Goal: Find specific page/section: Find specific page/section

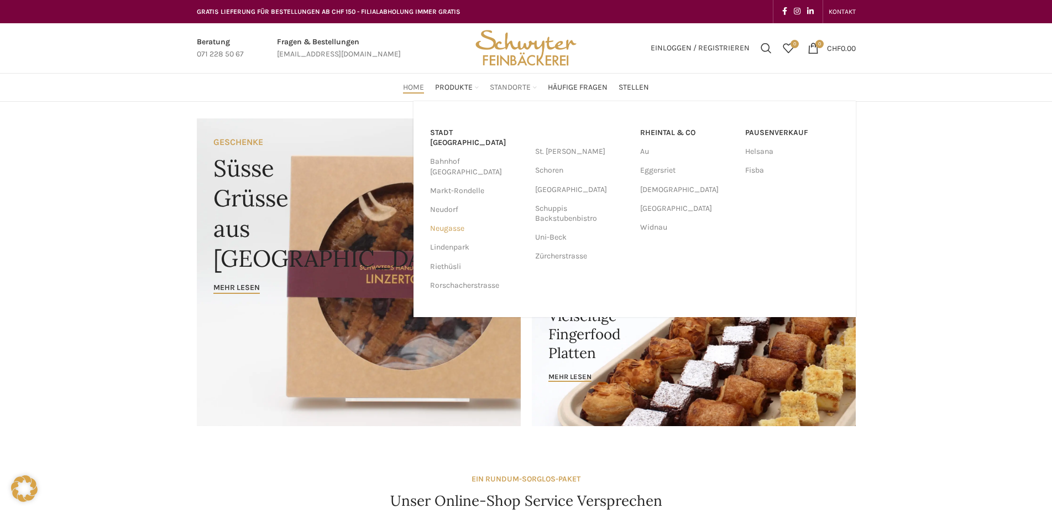
click at [453, 219] on link "Neugasse" at bounding box center [477, 228] width 94 height 19
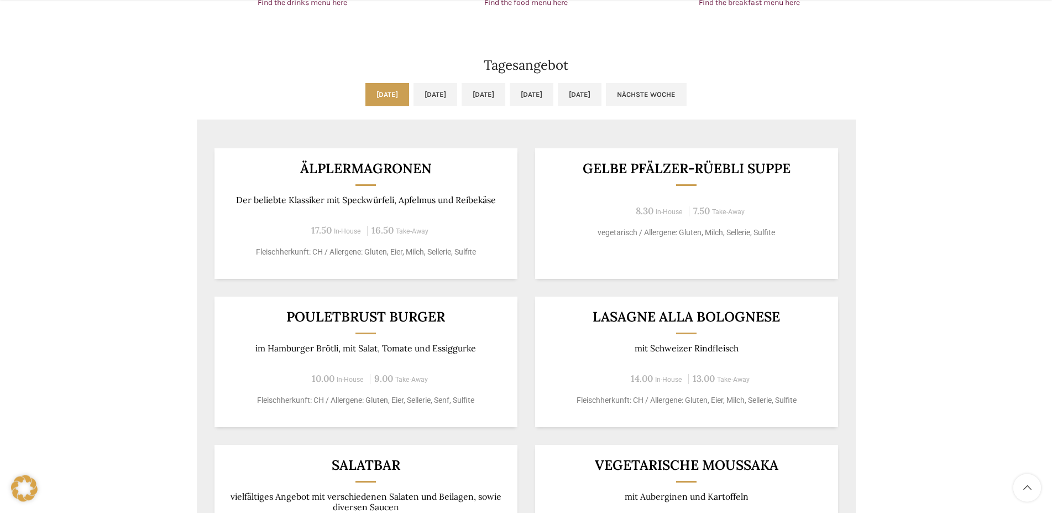
scroll to position [902, 0]
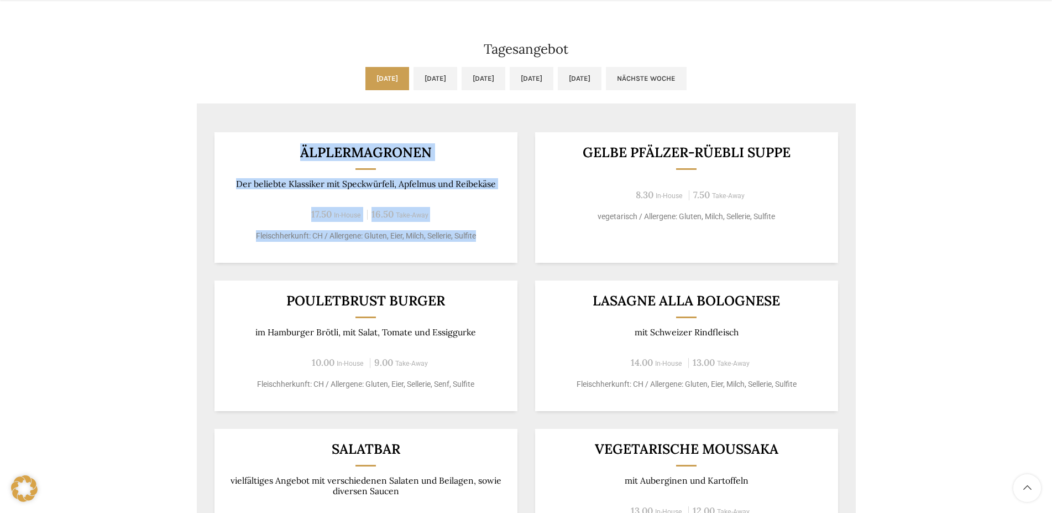
drag, startPoint x: 297, startPoint y: 155, endPoint x: 485, endPoint y: 234, distance: 203.7
click at [505, 237] on div "Älplermagronen Der beliebte Klassiker mit Speckwürfeli, Apfelmus und Reibekäse …" at bounding box center [366, 197] width 303 height 130
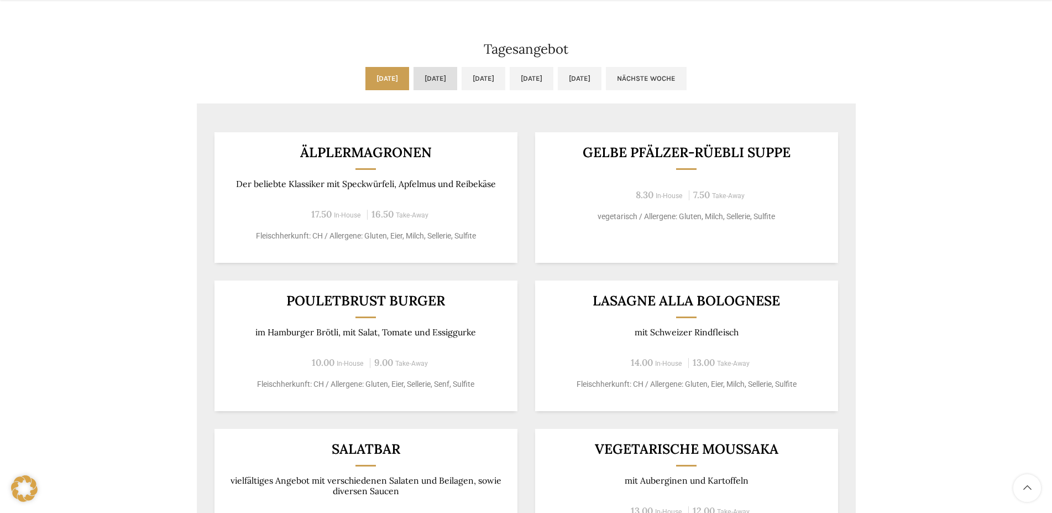
click at [414, 80] on link "Di, 16.09.2025" at bounding box center [436, 78] width 44 height 23
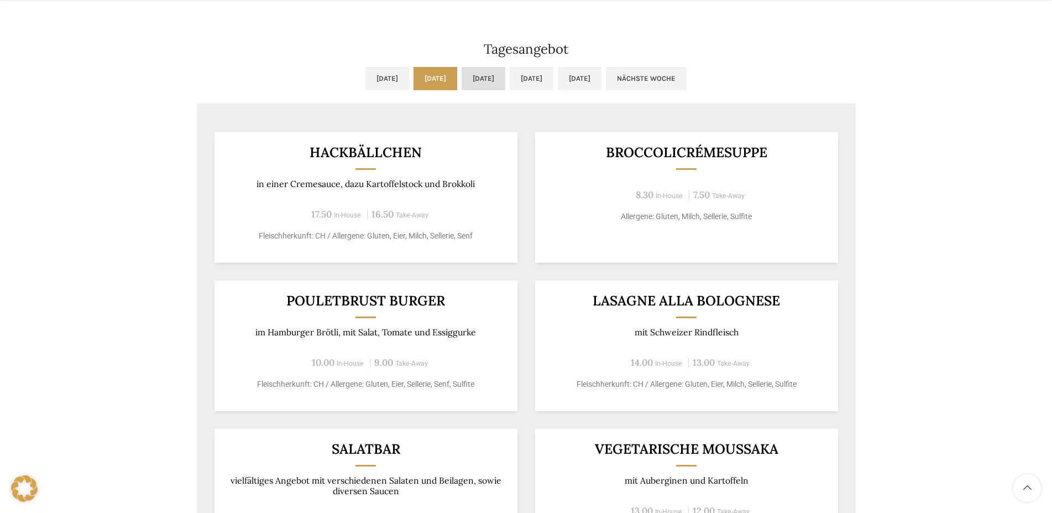
click at [505, 79] on link "Mi, 17.09.2025" at bounding box center [484, 78] width 44 height 23
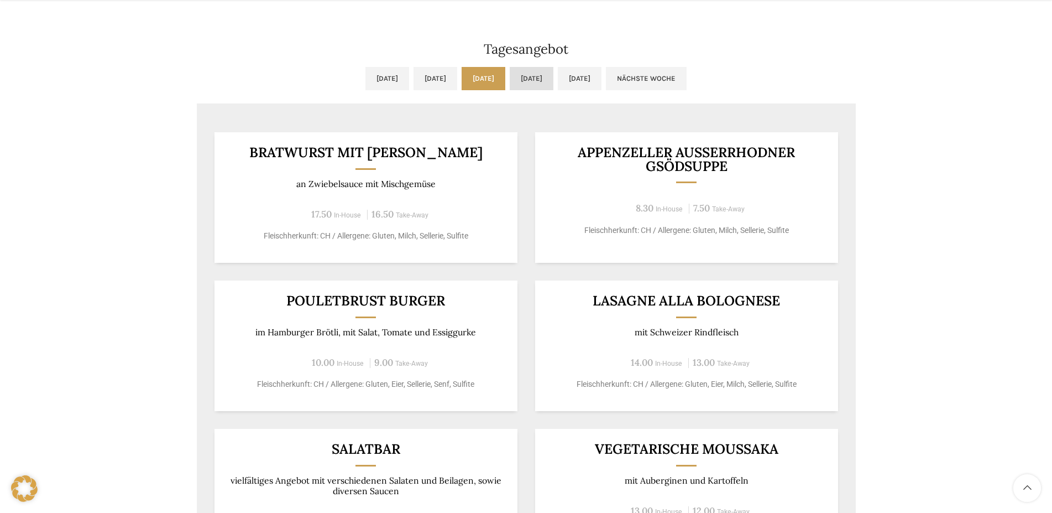
click at [538, 72] on link "Do, 18.09.2025" at bounding box center [532, 78] width 44 height 23
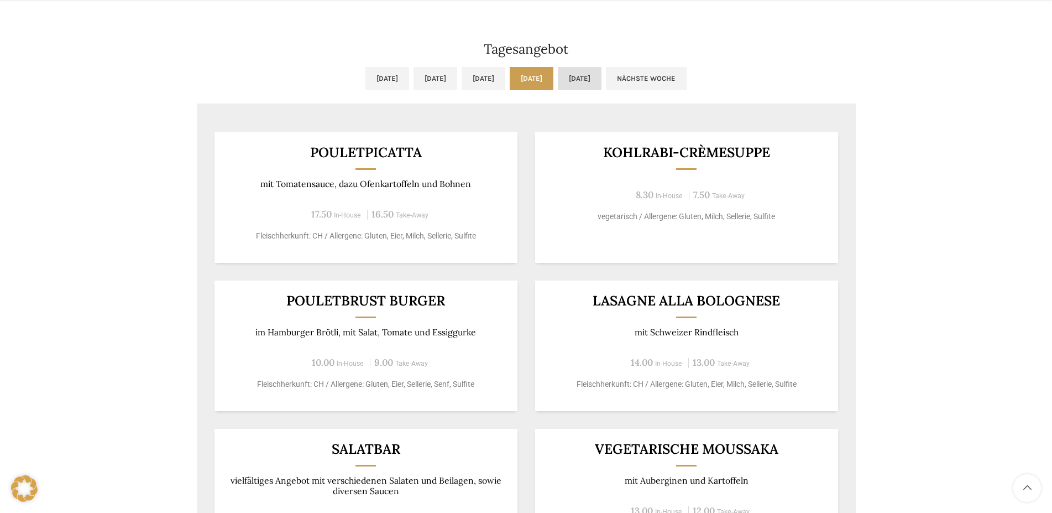
click at [602, 77] on link "Fr, 19.09.2025" at bounding box center [580, 78] width 44 height 23
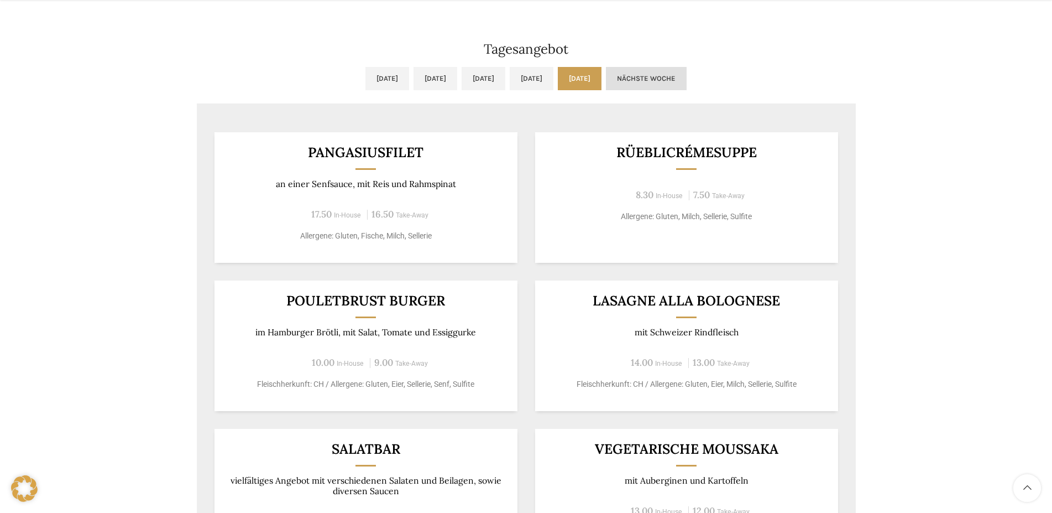
click at [687, 69] on link "Nächste Woche" at bounding box center [646, 78] width 81 height 23
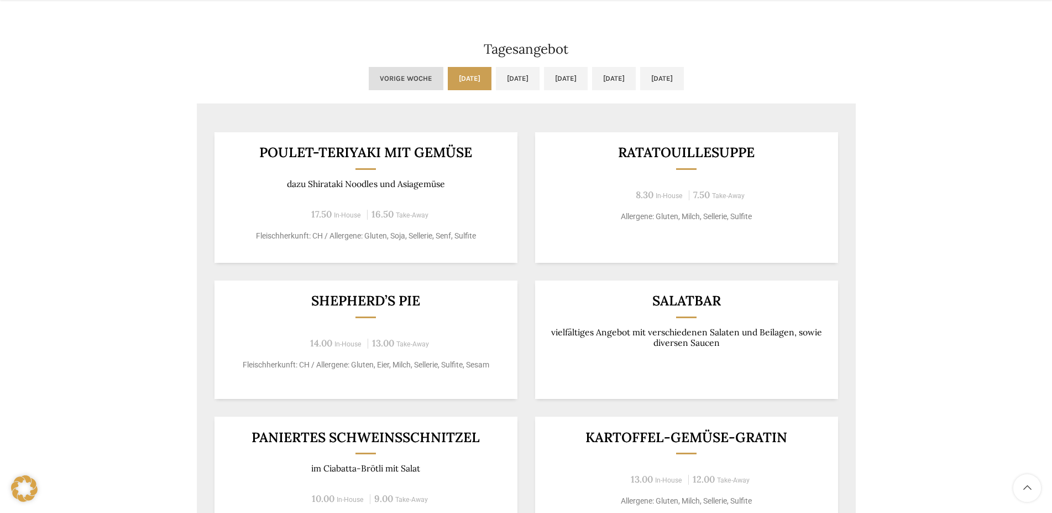
click at [369, 76] on link "Vorige Woche" at bounding box center [406, 78] width 75 height 23
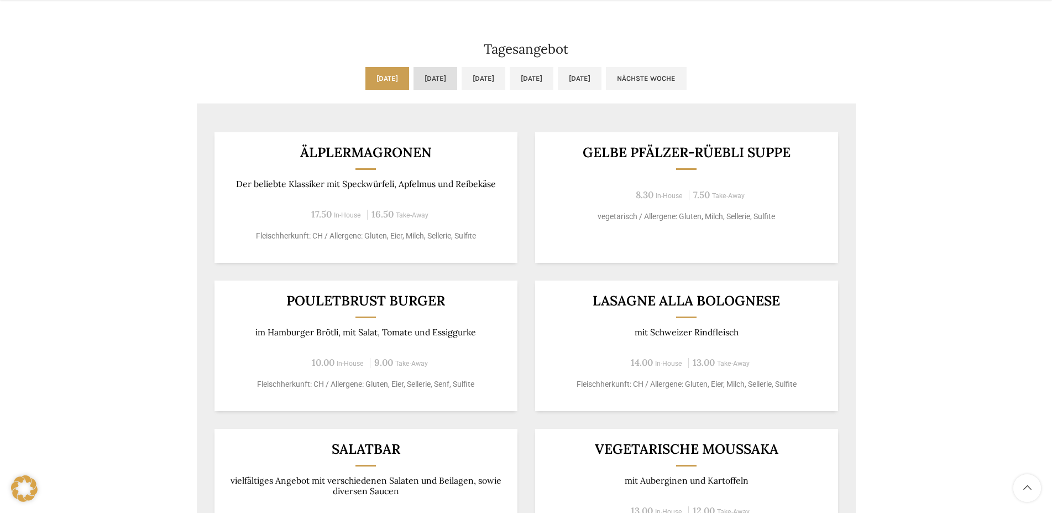
click at [414, 80] on link "Di, 16.09.2025" at bounding box center [436, 78] width 44 height 23
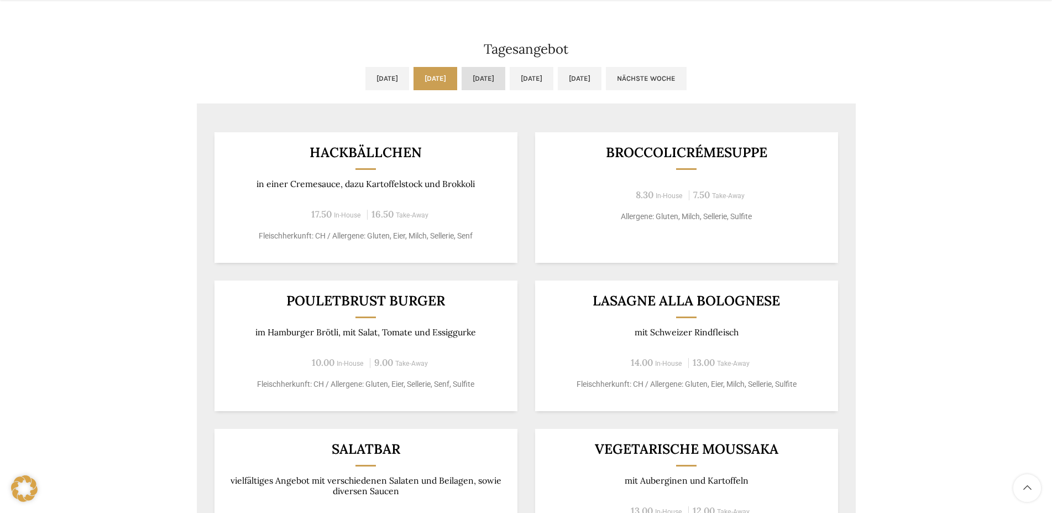
click at [504, 75] on link "Mi, 17.09.2025" at bounding box center [484, 78] width 44 height 23
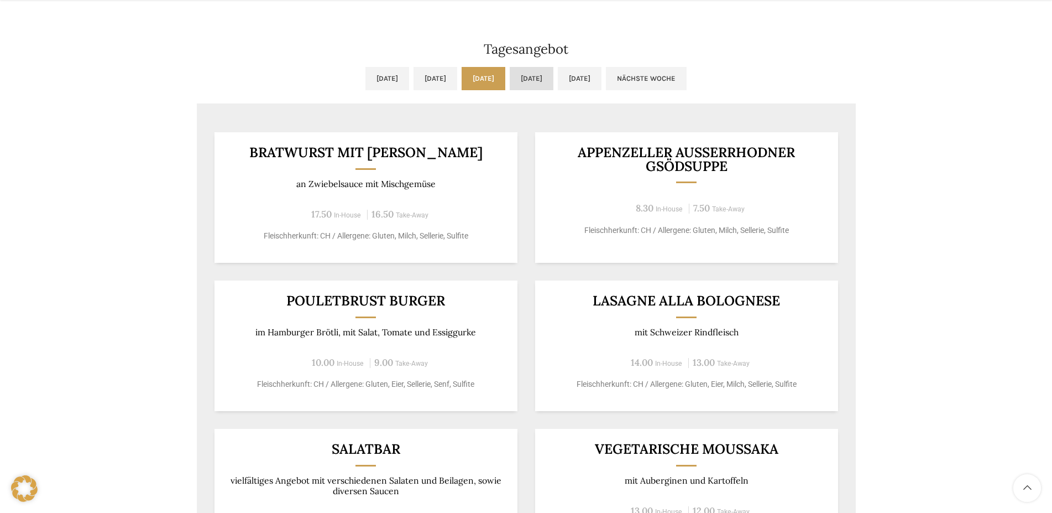
click at [553, 79] on link "Do, 18.09.2025" at bounding box center [532, 78] width 44 height 23
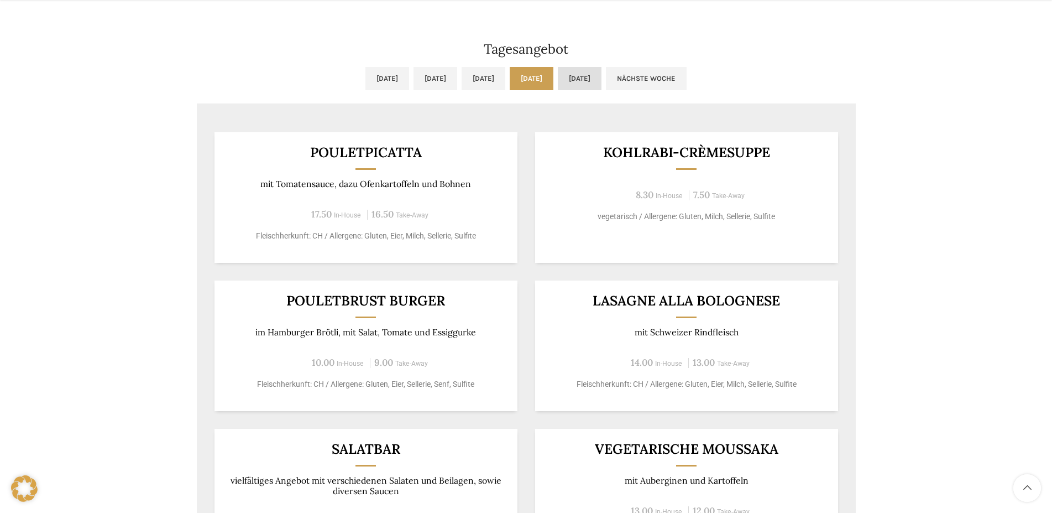
click at [602, 76] on link "Fr, 19.09.2025" at bounding box center [580, 78] width 44 height 23
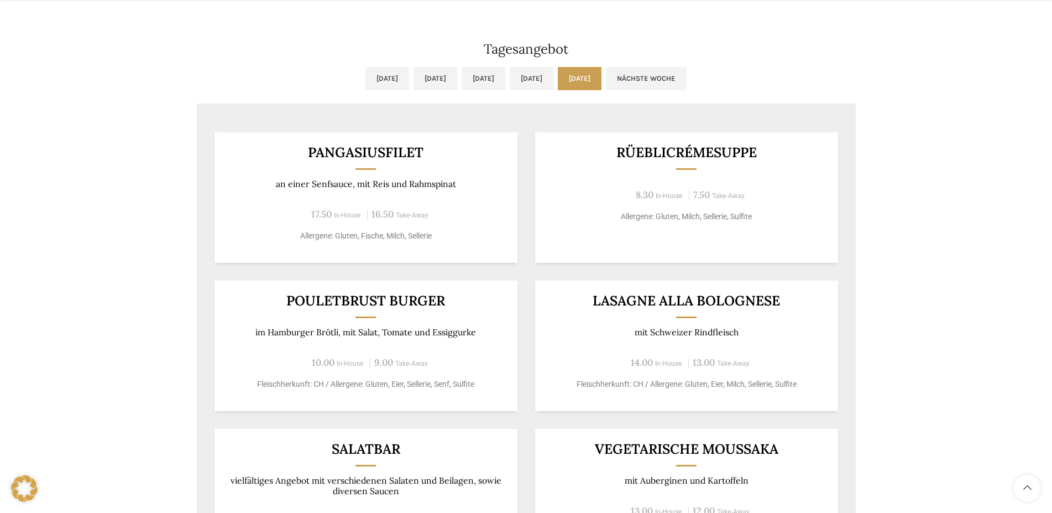
click at [752, 74] on ul "Mo, 15.09.2025 Di, 16.09.2025 Mi, 17.09.2025 Do, 18.09.2025 Fr, 19.09.2025 Näch…" at bounding box center [526, 85] width 659 height 36
click at [687, 70] on link "Nächste Woche" at bounding box center [646, 78] width 81 height 23
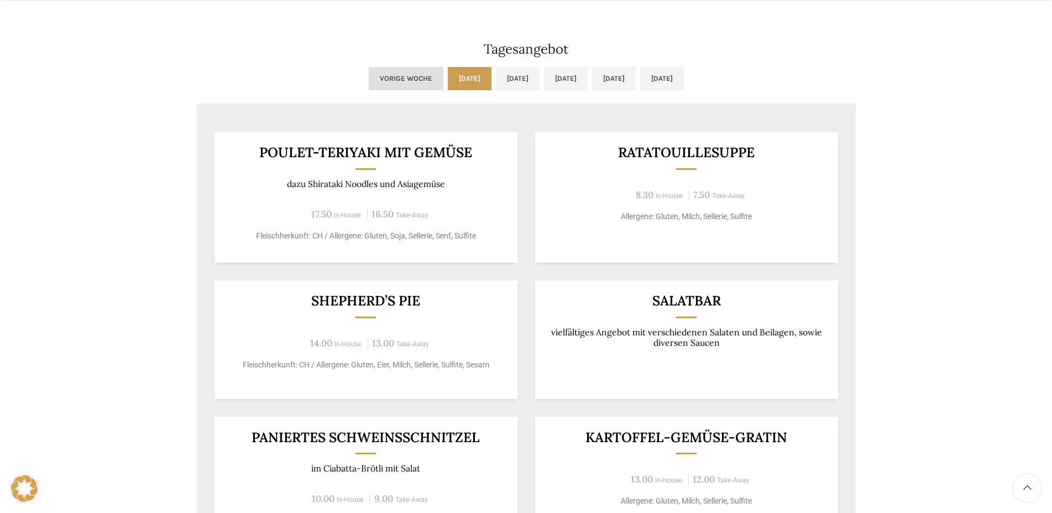
click at [369, 80] on link "Vorige Woche" at bounding box center [406, 78] width 75 height 23
